Goal: Check status

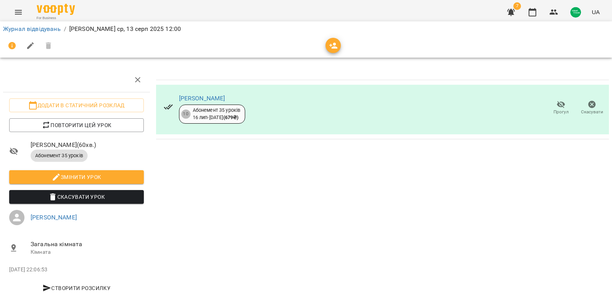
click at [18, 11] on icon "Menu" at bounding box center [18, 12] width 7 height 5
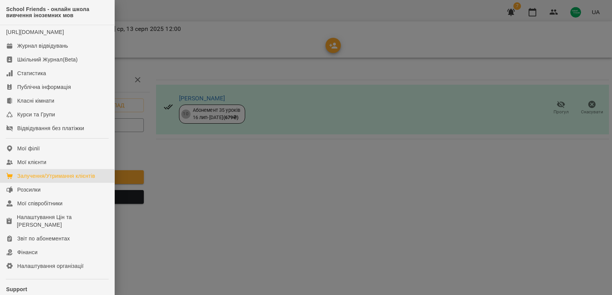
click at [56, 180] on div "Залучення/Утримання клієнтів" at bounding box center [56, 176] width 78 height 8
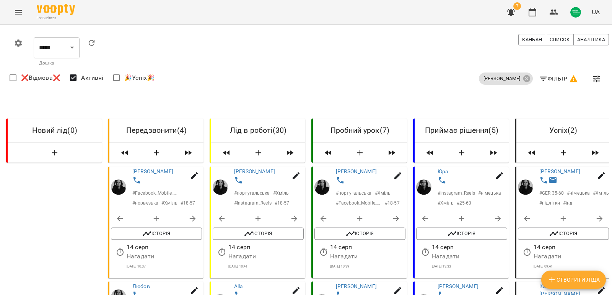
click at [550, 77] on span "Фільтр" at bounding box center [558, 78] width 39 height 9
select select "**********"
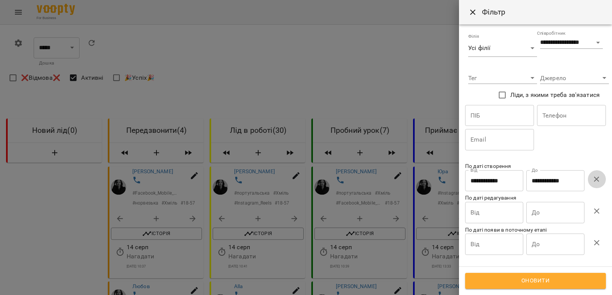
click at [596, 178] on icon "button" at bounding box center [596, 179] width 9 height 9
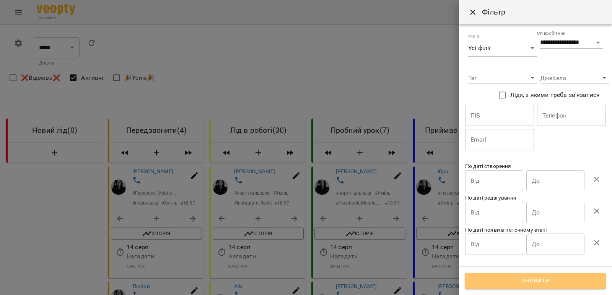
click at [547, 281] on span "Оновити" at bounding box center [535, 281] width 124 height 10
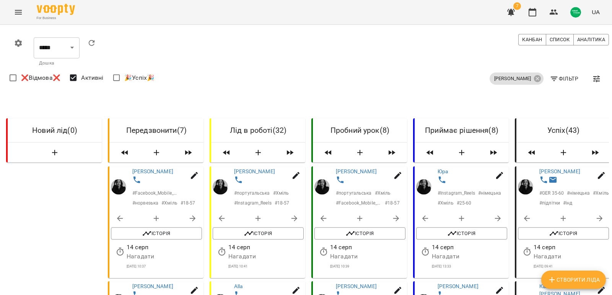
scroll to position [76, 0]
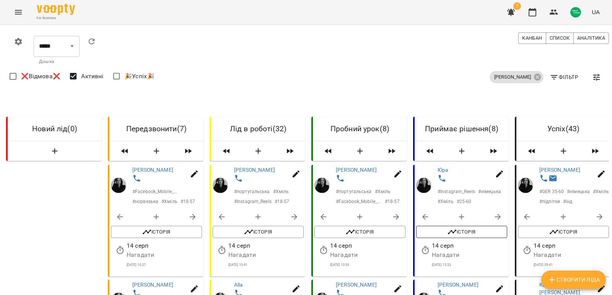
click at [485, 228] on span "Історія" at bounding box center [461, 232] width 83 height 9
click at [357, 228] on span "Історія" at bounding box center [359, 232] width 83 height 9
click at [356, 228] on span "Історія" at bounding box center [359, 232] width 83 height 9
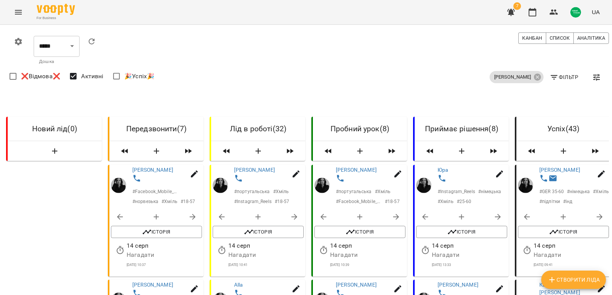
scroll to position [191, 0]
